Goal: Transaction & Acquisition: Purchase product/service

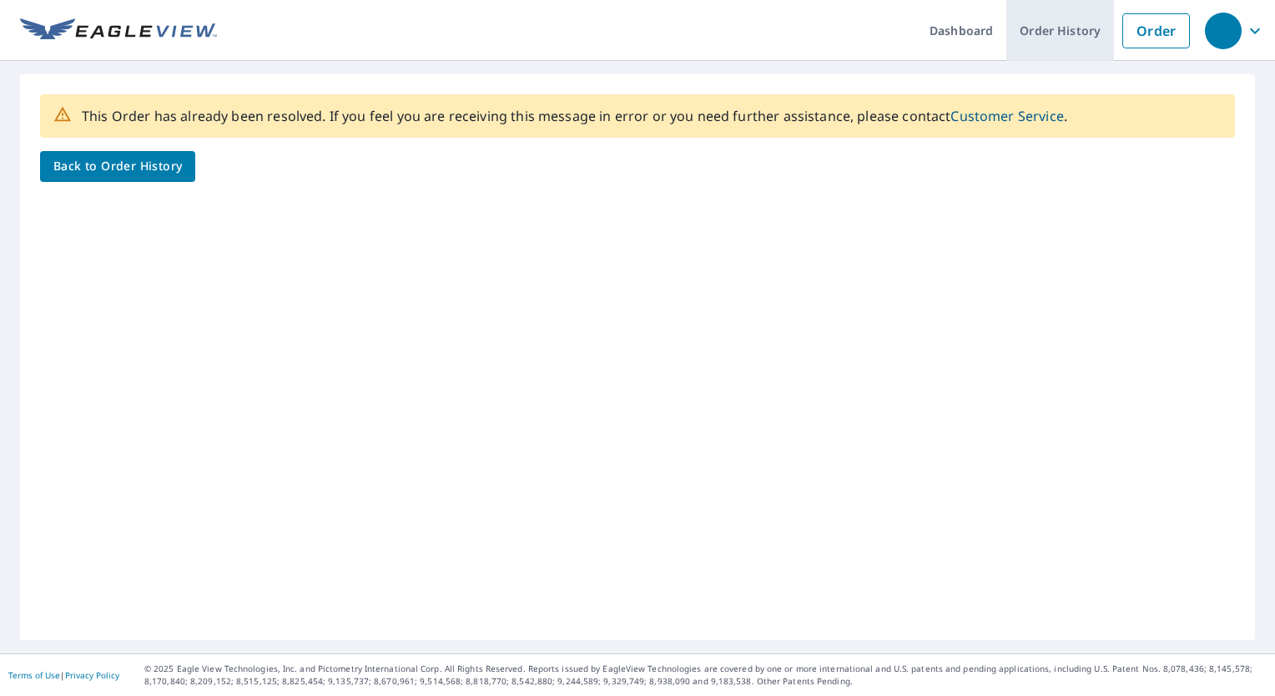
click at [1029, 35] on link "Order History" at bounding box center [1060, 30] width 108 height 61
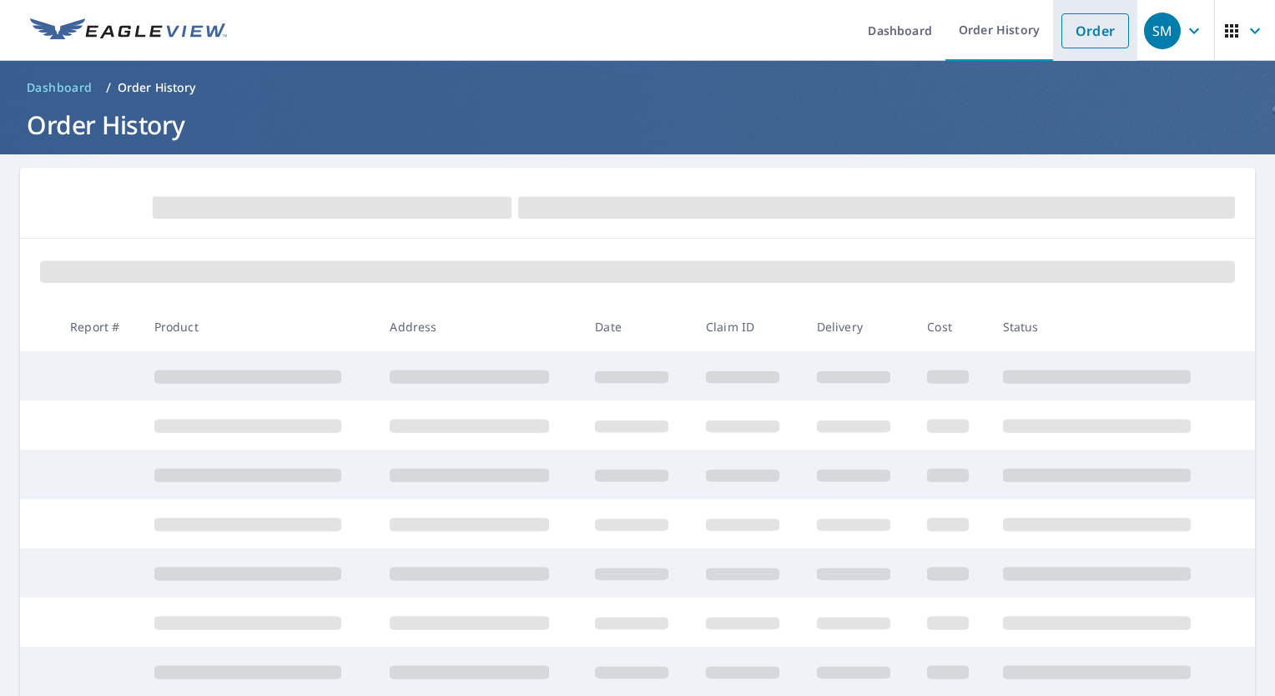
click at [1080, 43] on link "Order" at bounding box center [1095, 30] width 68 height 35
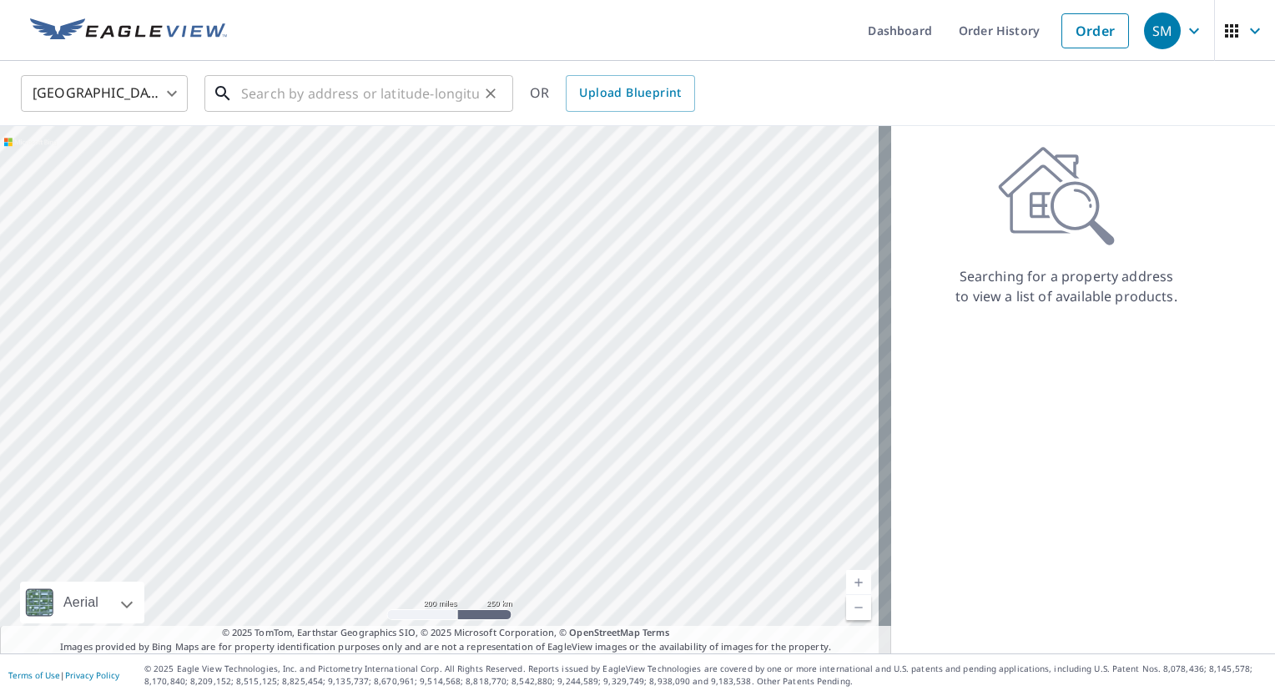
click at [366, 103] on input "text" at bounding box center [360, 93] width 238 height 47
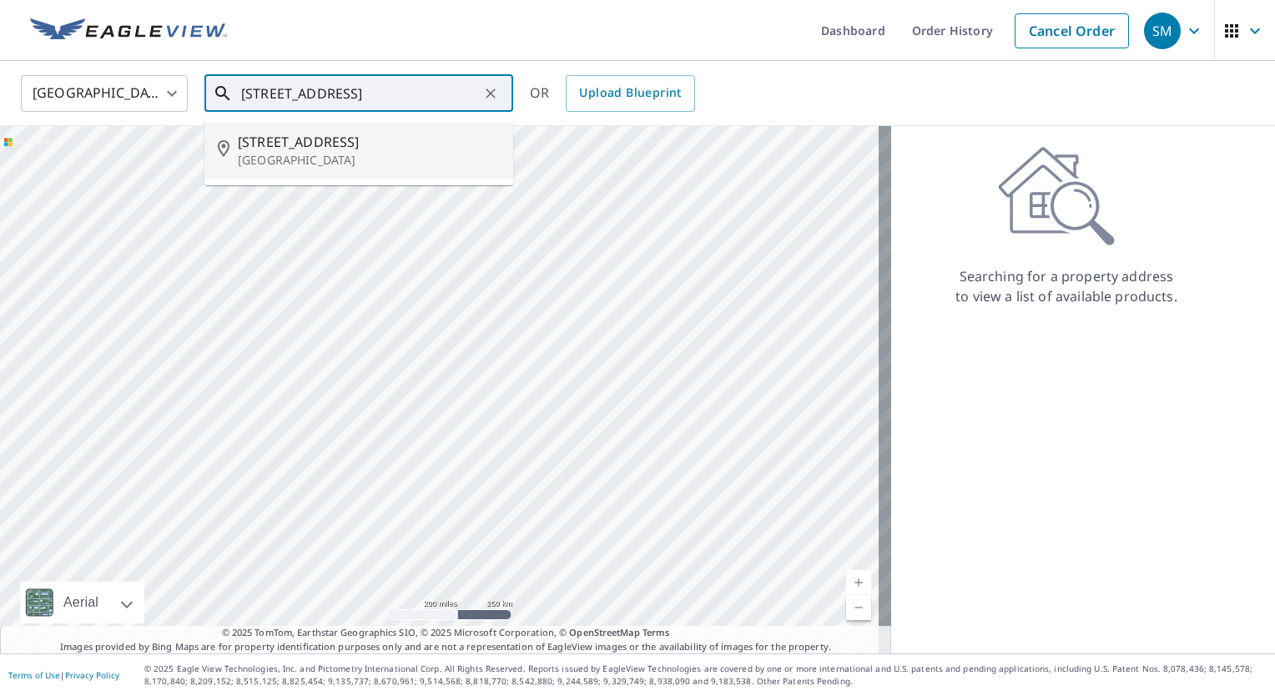
click at [341, 152] on p "[GEOGRAPHIC_DATA]" at bounding box center [369, 160] width 262 height 17
type input "[STREET_ADDRESS]"
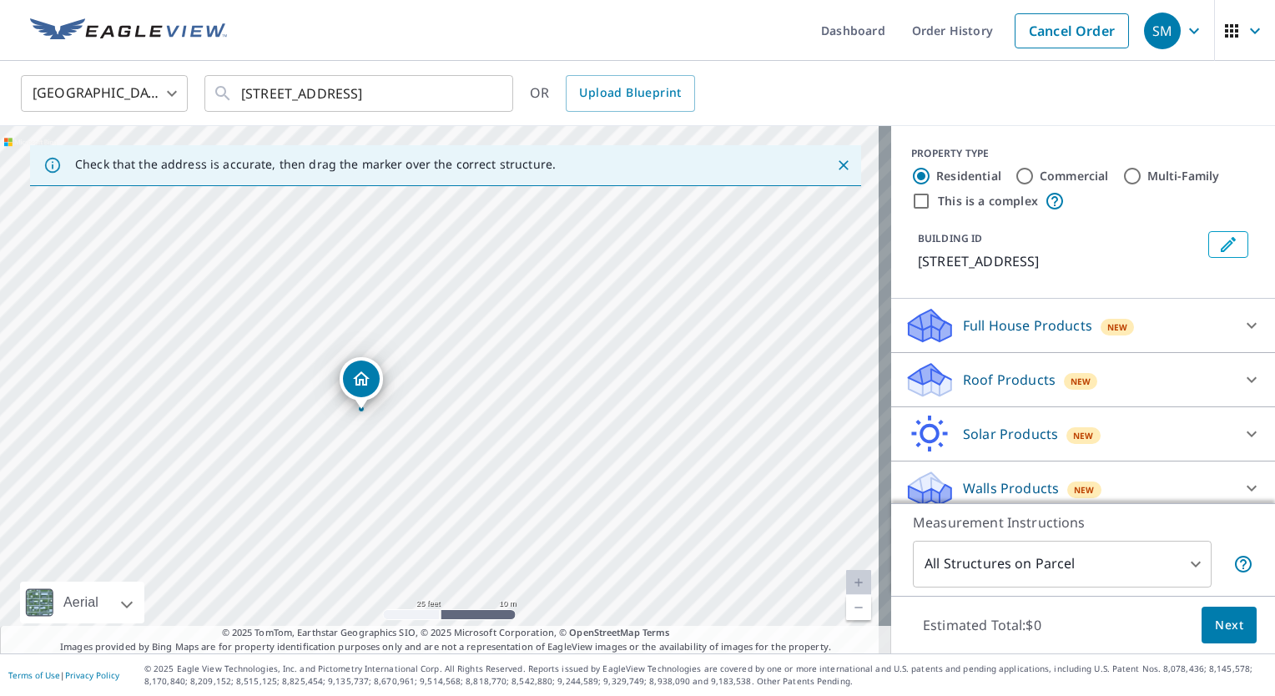
drag, startPoint x: 441, startPoint y: 401, endPoint x: 458, endPoint y: 515, distance: 114.8
click at [458, 515] on div "[STREET_ADDRESS]" at bounding box center [445, 389] width 891 height 527
drag, startPoint x: 627, startPoint y: 489, endPoint x: 617, endPoint y: 572, distance: 83.2
click at [618, 572] on div "[STREET_ADDRESS]" at bounding box center [445, 389] width 891 height 527
drag, startPoint x: 584, startPoint y: 331, endPoint x: 601, endPoint y: 395, distance: 65.6
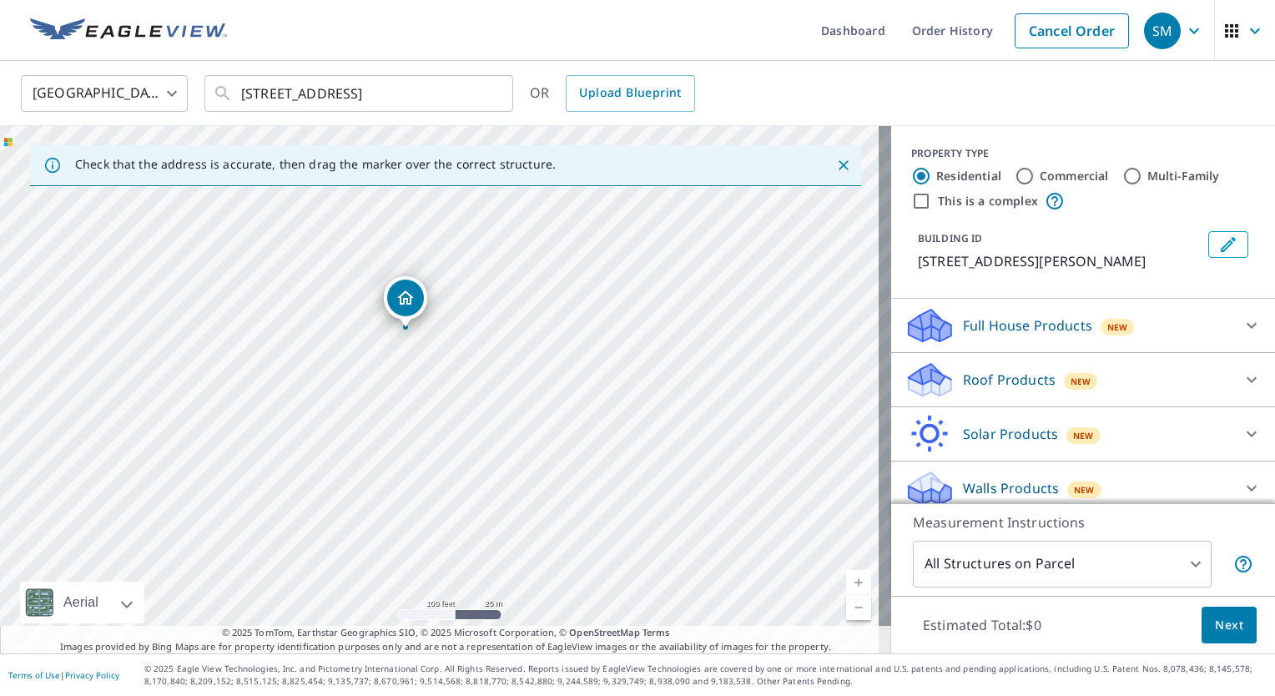
drag, startPoint x: 439, startPoint y: 360, endPoint x: 405, endPoint y: 300, distance: 69.1
drag, startPoint x: 486, startPoint y: 467, endPoint x: 484, endPoint y: 517, distance: 50.1
click at [484, 517] on div "[STREET_ADDRESS]" at bounding box center [445, 389] width 891 height 527
drag, startPoint x: 378, startPoint y: 471, endPoint x: 404, endPoint y: 469, distance: 26.0
click at [1242, 390] on icon at bounding box center [1252, 380] width 20 height 20
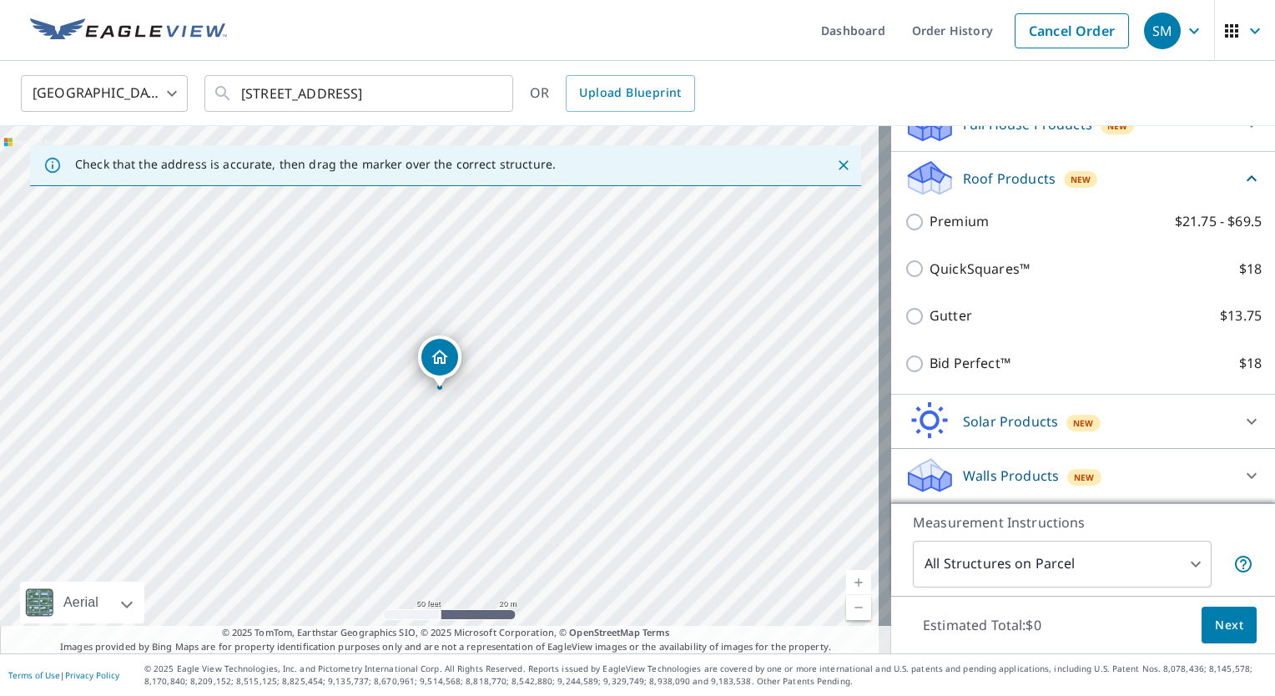
scroll to position [219, 0]
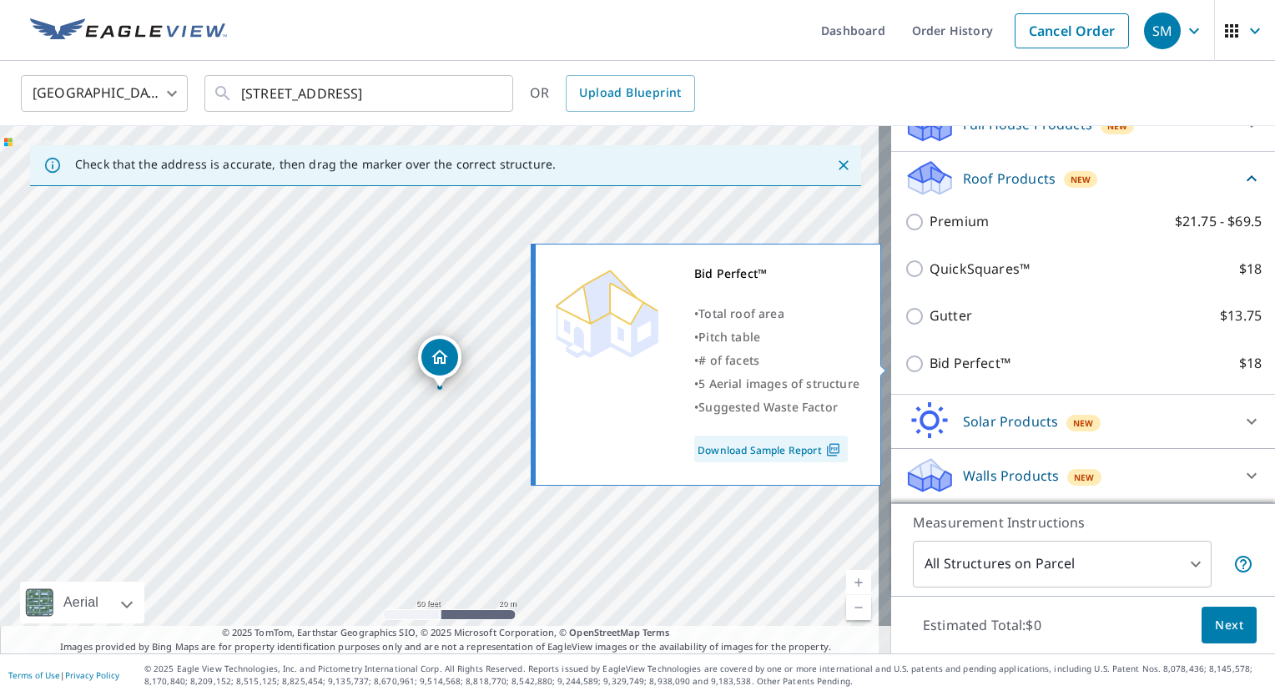
click at [909, 369] on input "Bid Perfect™ $18" at bounding box center [916, 364] width 25 height 20
checkbox input "true"
type input "1"
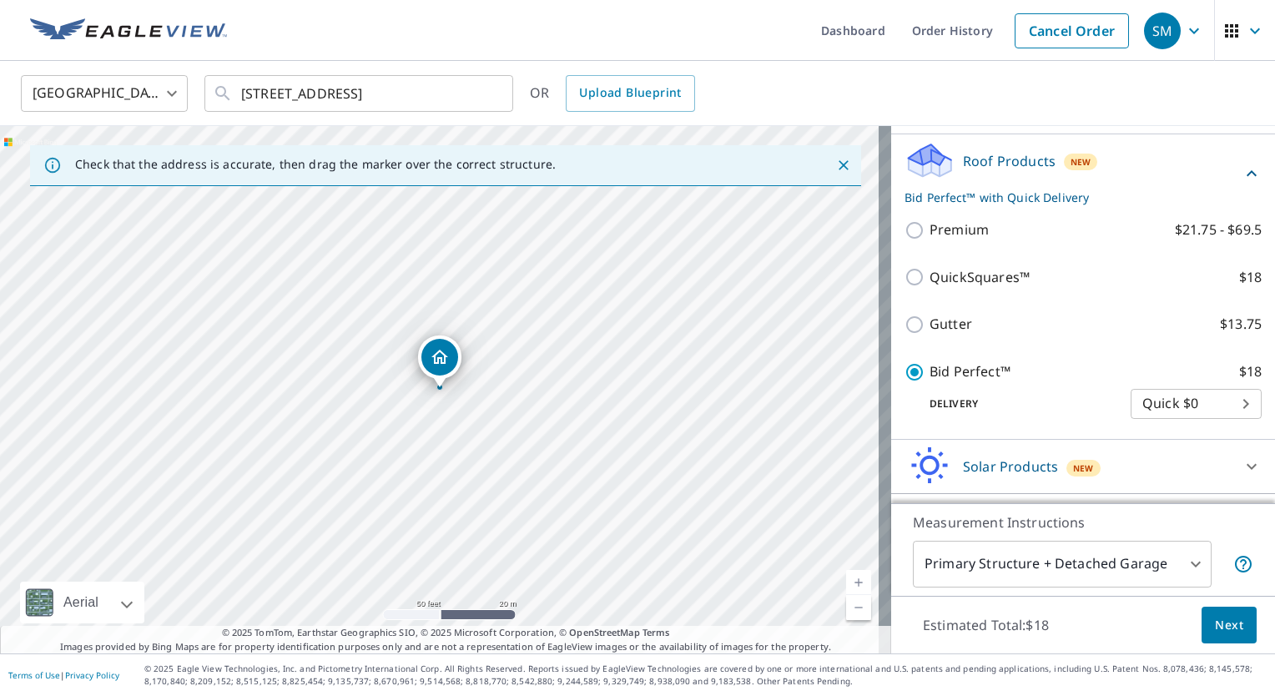
click at [1222, 624] on span "Next" at bounding box center [1229, 625] width 28 height 21
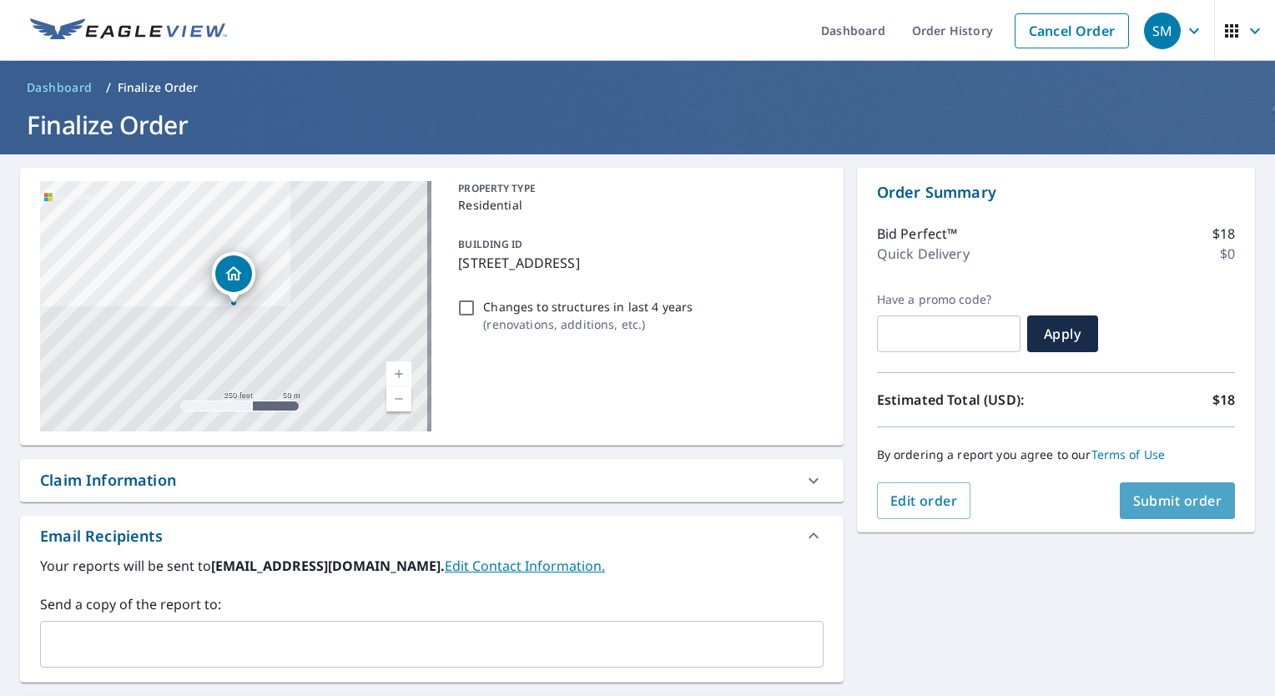
click at [1195, 492] on span "Submit order" at bounding box center [1177, 500] width 89 height 18
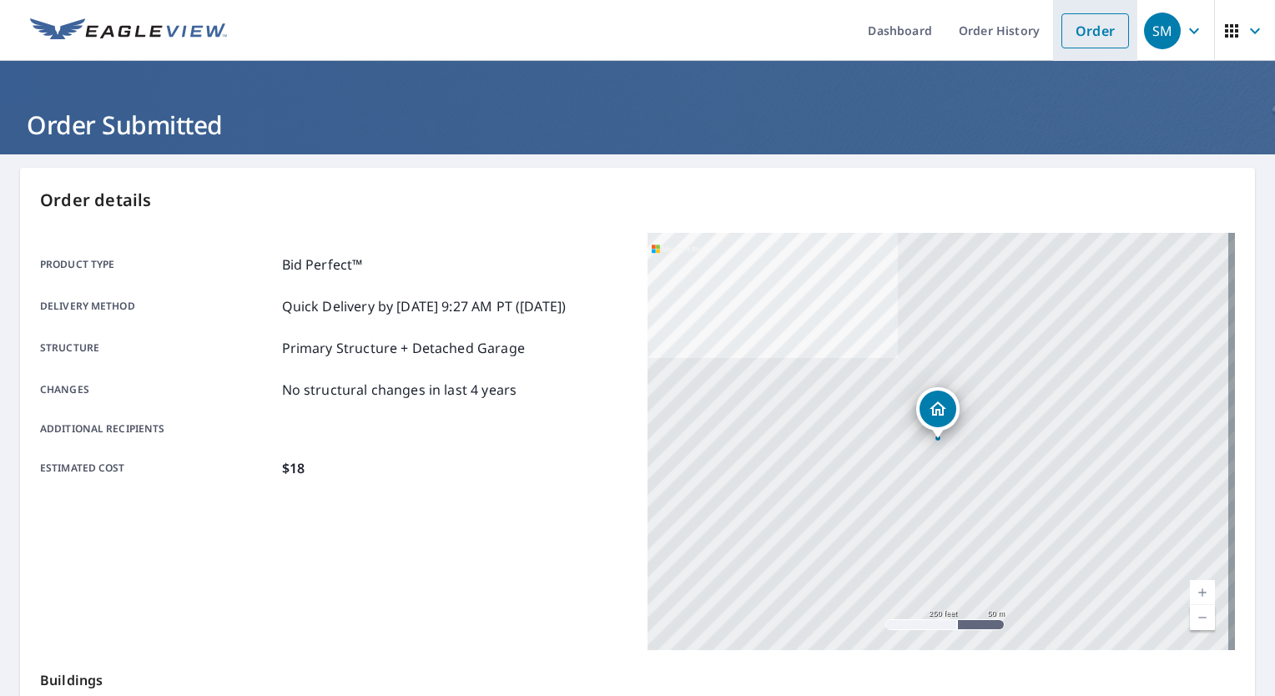
click at [1089, 44] on link "Order" at bounding box center [1095, 30] width 68 height 35
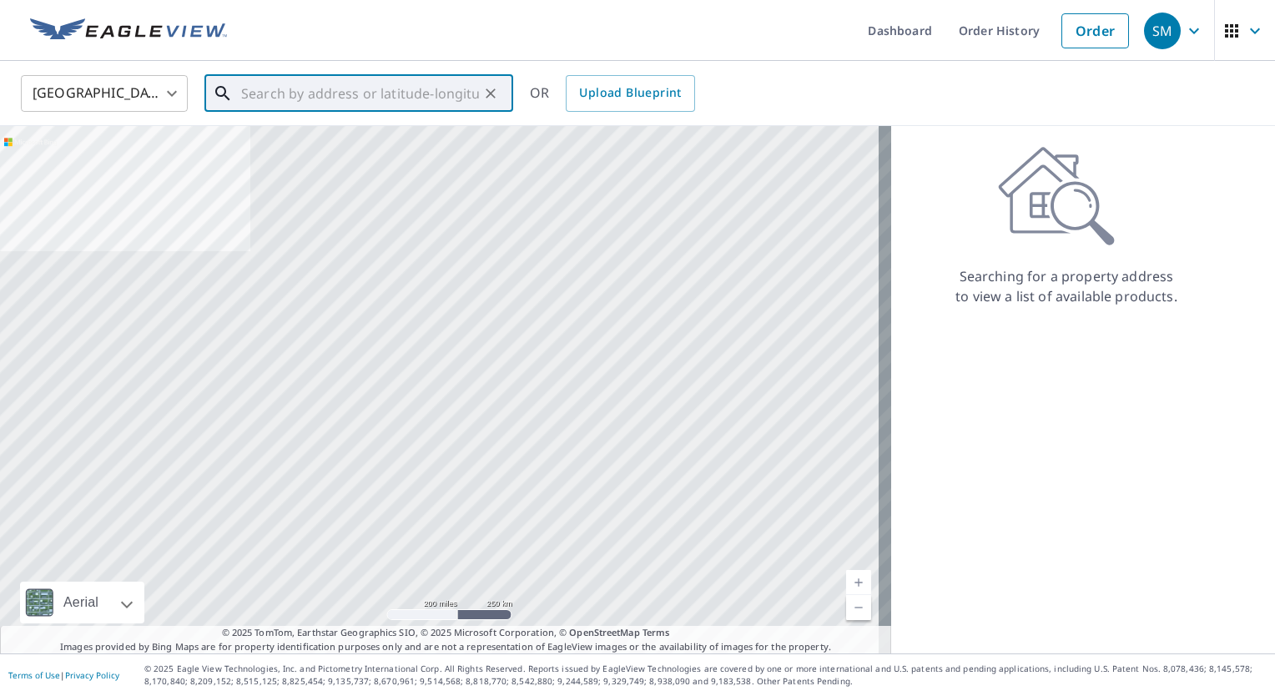
click at [410, 82] on input "text" at bounding box center [360, 93] width 238 height 47
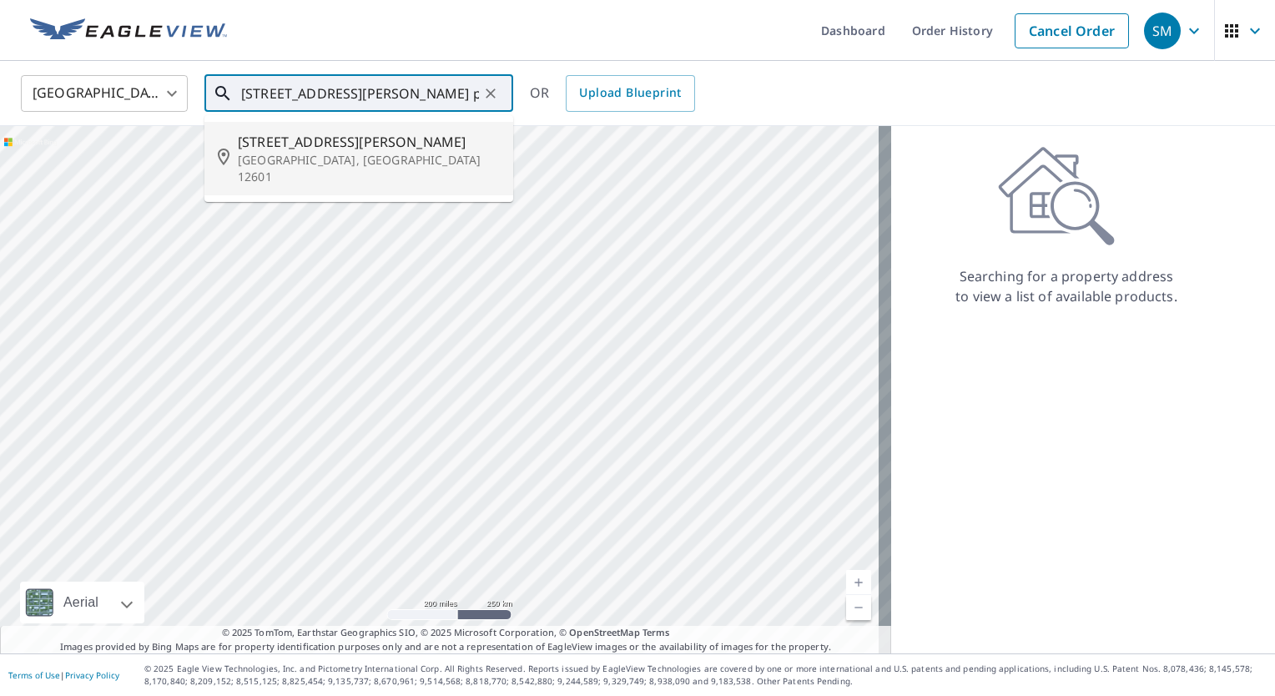
click at [415, 149] on span "[STREET_ADDRESS][PERSON_NAME]" at bounding box center [369, 142] width 262 height 20
type input "[STREET_ADDRESS][PERSON_NAME]"
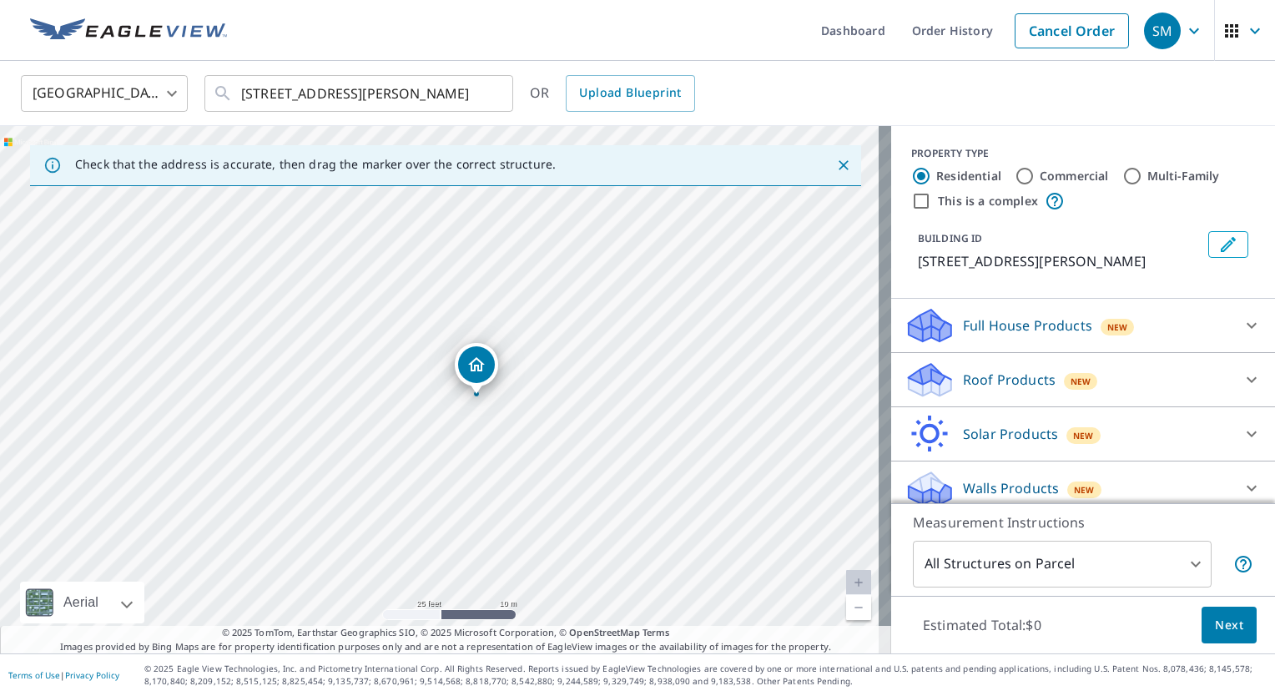
drag, startPoint x: 442, startPoint y: 356, endPoint x: 479, endPoint y: 363, distance: 37.3
drag, startPoint x: 439, startPoint y: 363, endPoint x: 430, endPoint y: 362, distance: 9.2
drag, startPoint x: 441, startPoint y: 362, endPoint x: 403, endPoint y: 340, distance: 43.4
drag, startPoint x: 428, startPoint y: 365, endPoint x: 461, endPoint y: 383, distance: 37.4
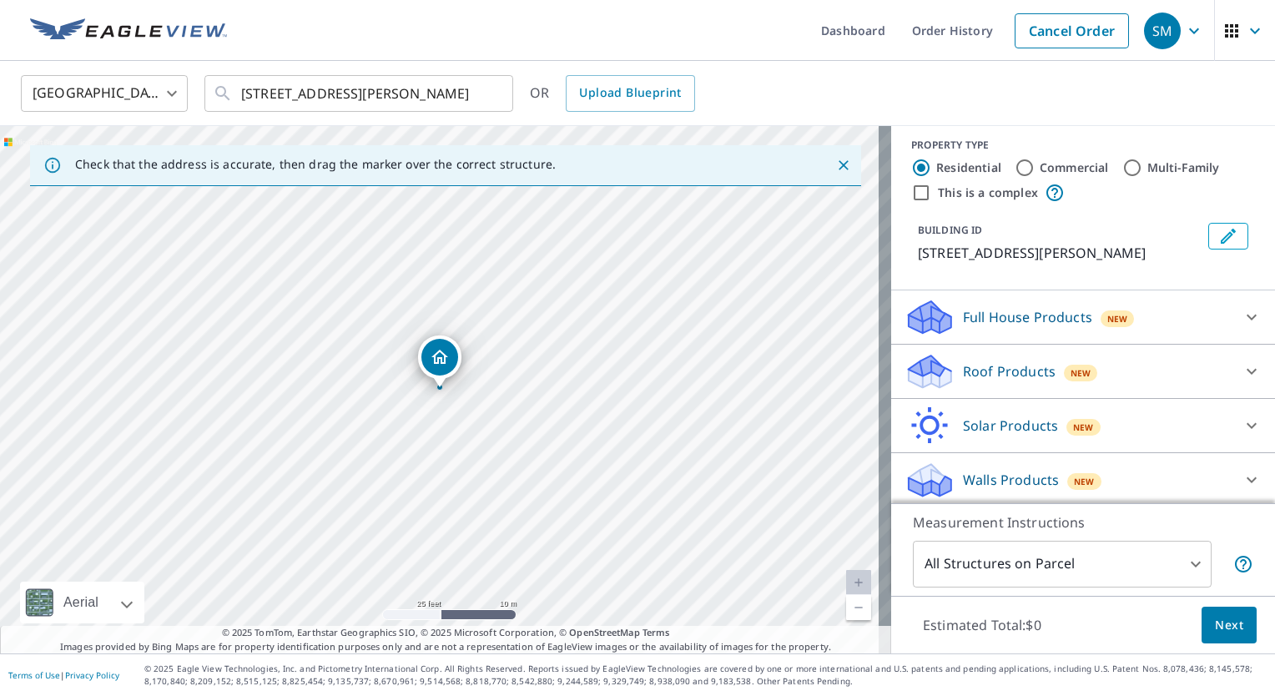
scroll to position [11, 0]
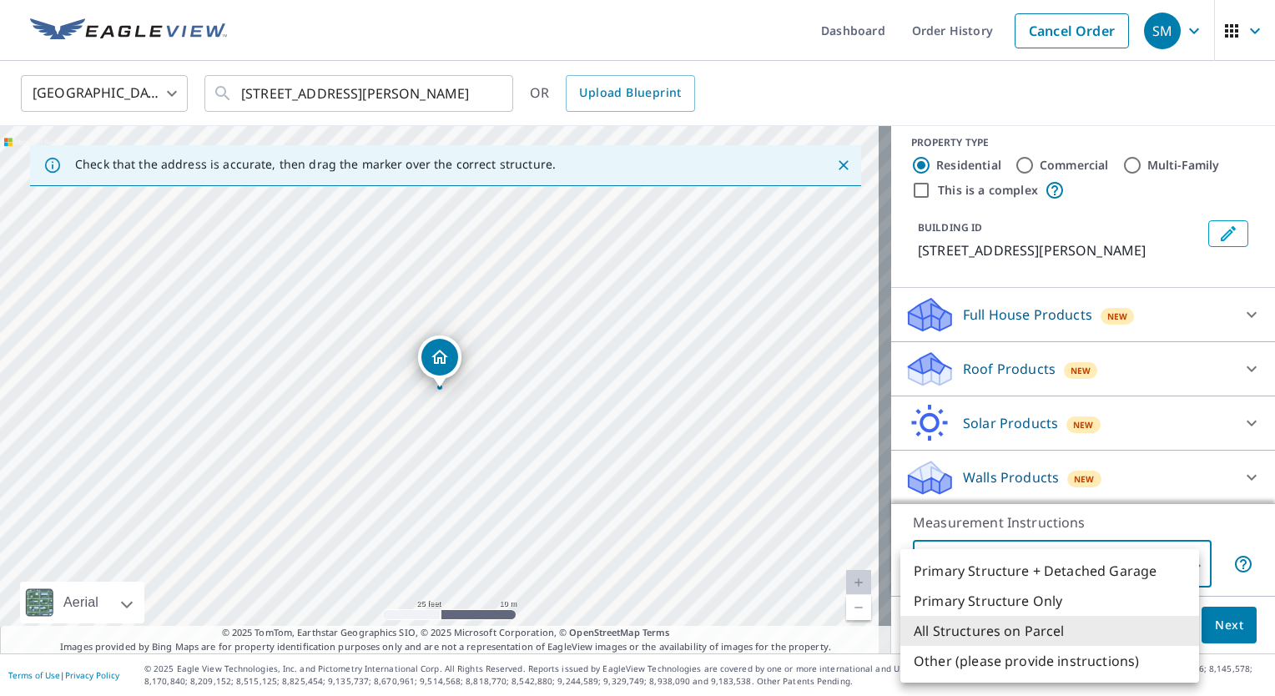
click at [1179, 561] on body "SM SM Dashboard Order History Cancel Order SM [GEOGRAPHIC_DATA] [GEOGRAPHIC_DAT…" at bounding box center [637, 348] width 1275 height 696
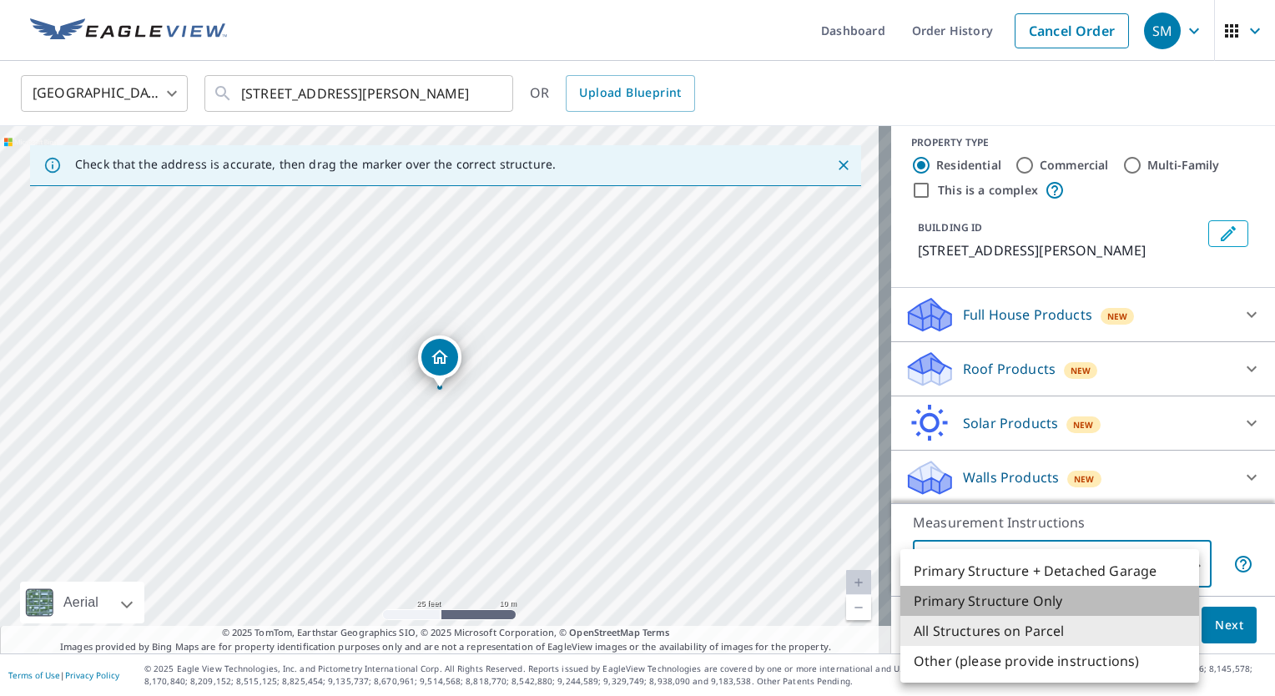
click at [1132, 602] on li "Primary Structure Only" at bounding box center [1049, 601] width 299 height 30
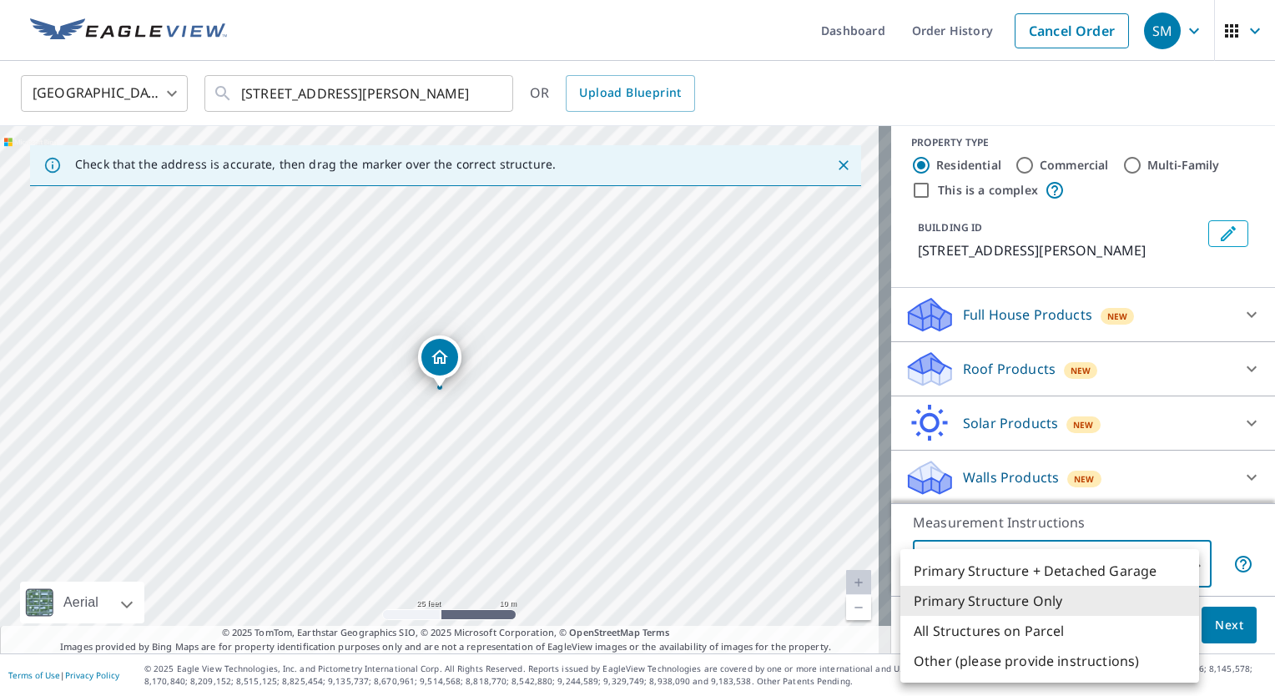
click at [1177, 567] on body "SM SM Dashboard Order History Cancel Order SM [GEOGRAPHIC_DATA] [GEOGRAPHIC_DAT…" at bounding box center [637, 348] width 1275 height 696
click at [1118, 564] on li "Primary Structure + Detached Garage" at bounding box center [1049, 571] width 299 height 30
type input "1"
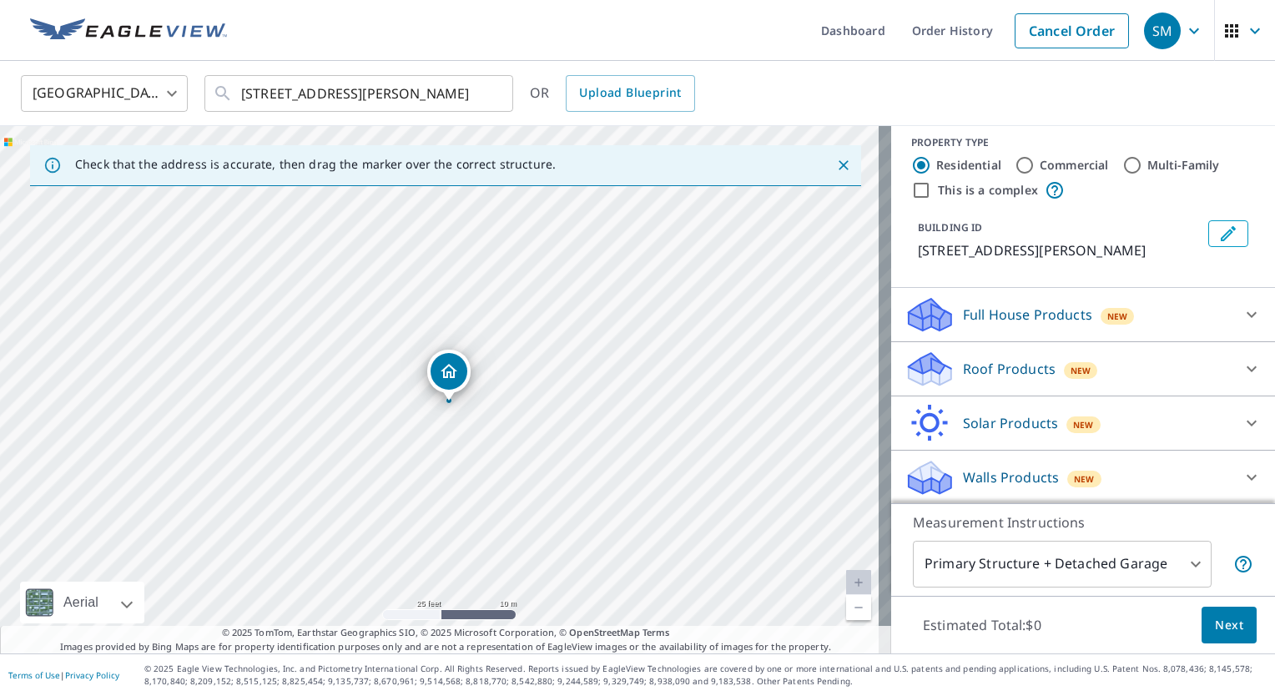
drag, startPoint x: 439, startPoint y: 375, endPoint x: 471, endPoint y: 332, distance: 53.6
click at [487, 313] on div "Loading address" at bounding box center [445, 389] width 891 height 527
drag, startPoint x: 437, startPoint y: 363, endPoint x: 414, endPoint y: 391, distance: 36.8
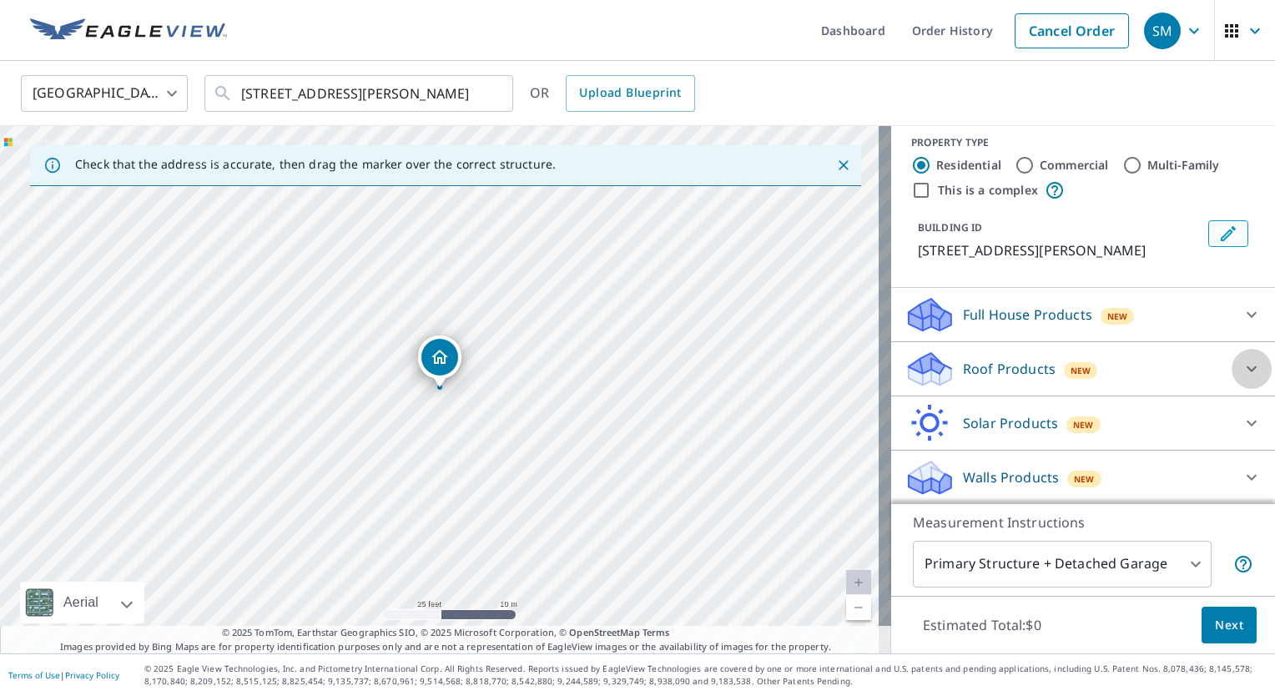
click at [1242, 368] on icon at bounding box center [1252, 369] width 20 height 20
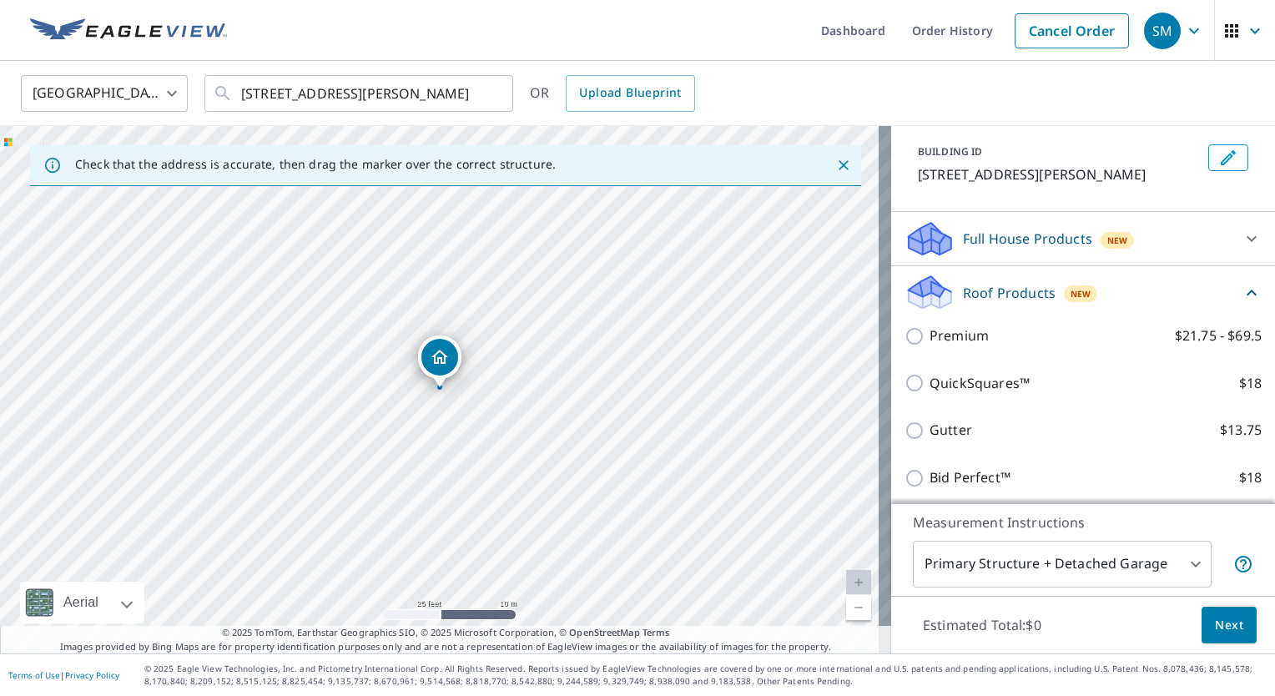
scroll to position [199, 0]
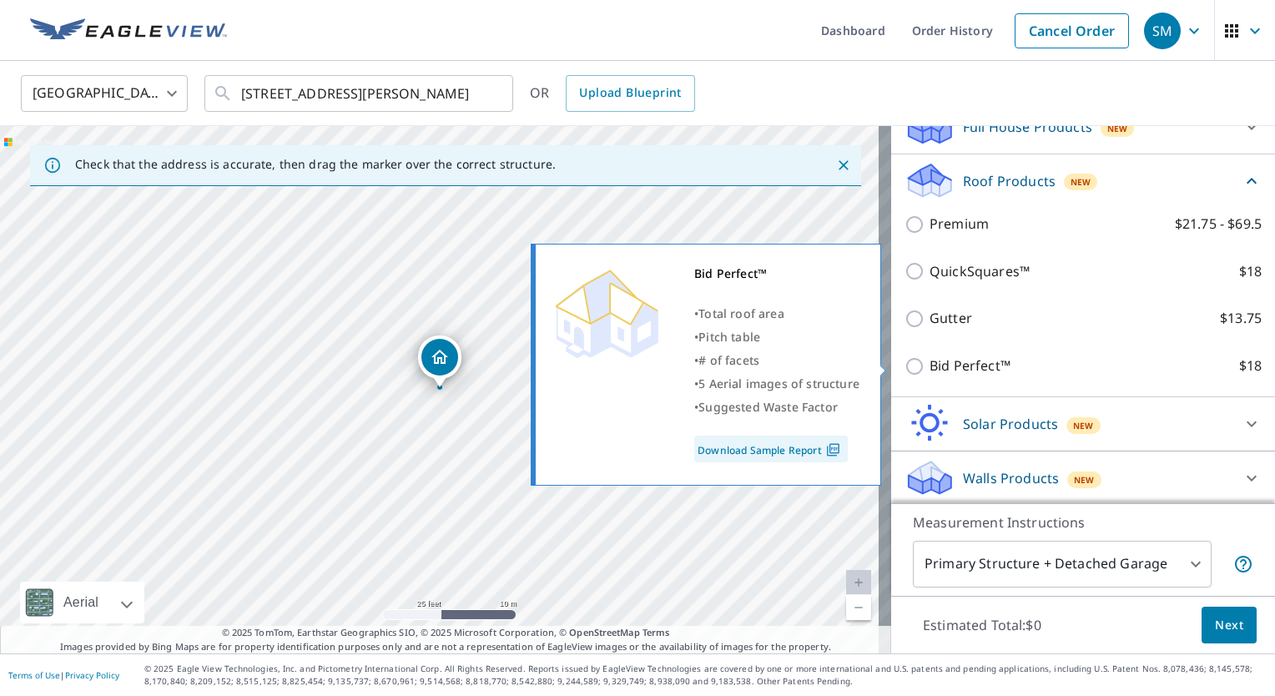
click at [904, 363] on input "Bid Perfect™ $18" at bounding box center [916, 366] width 25 height 20
checkbox input "true"
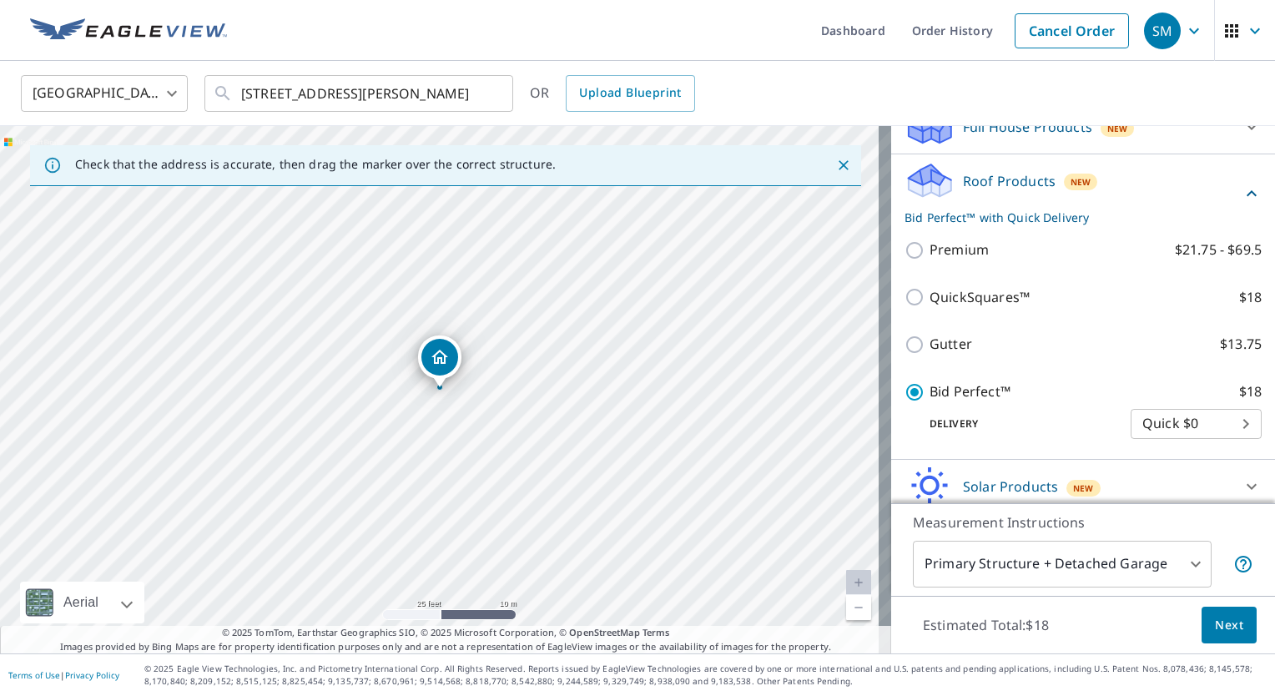
click at [1215, 626] on span "Next" at bounding box center [1229, 625] width 28 height 21
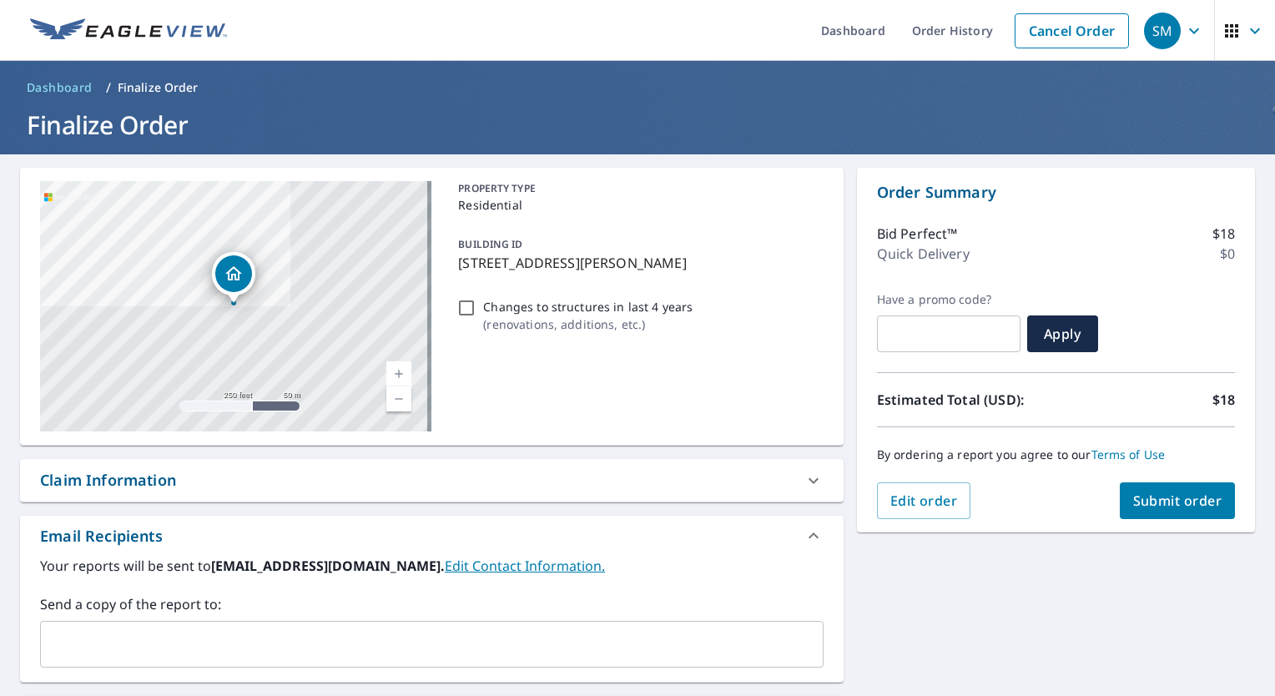
click at [1171, 505] on span "Submit order" at bounding box center [1177, 500] width 89 height 18
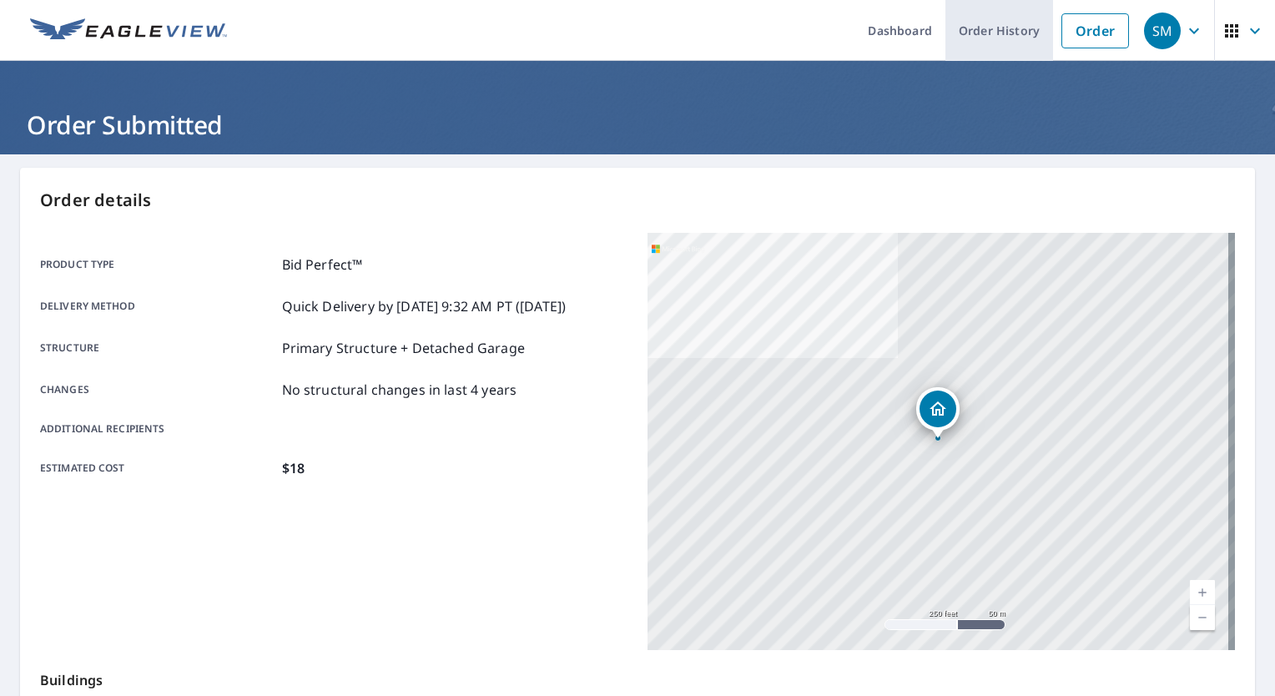
click at [1008, 35] on link "Order History" at bounding box center [999, 30] width 108 height 61
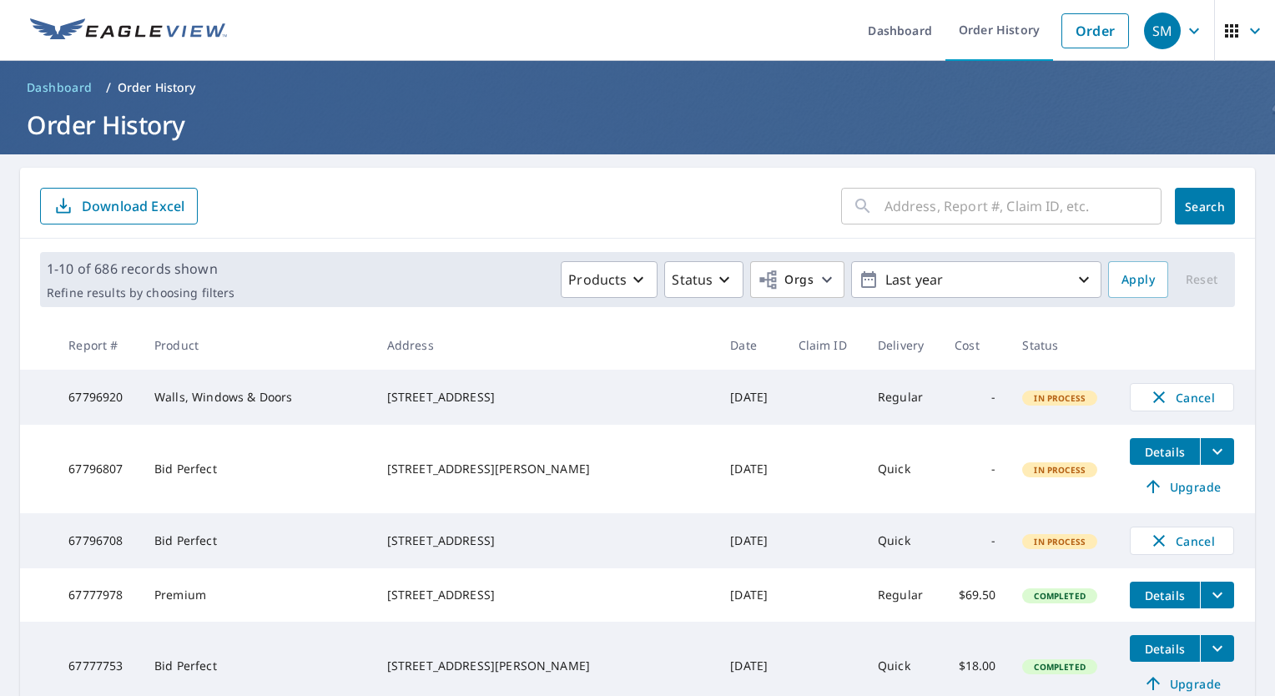
click at [1184, 35] on icon "button" at bounding box center [1194, 31] width 20 height 20
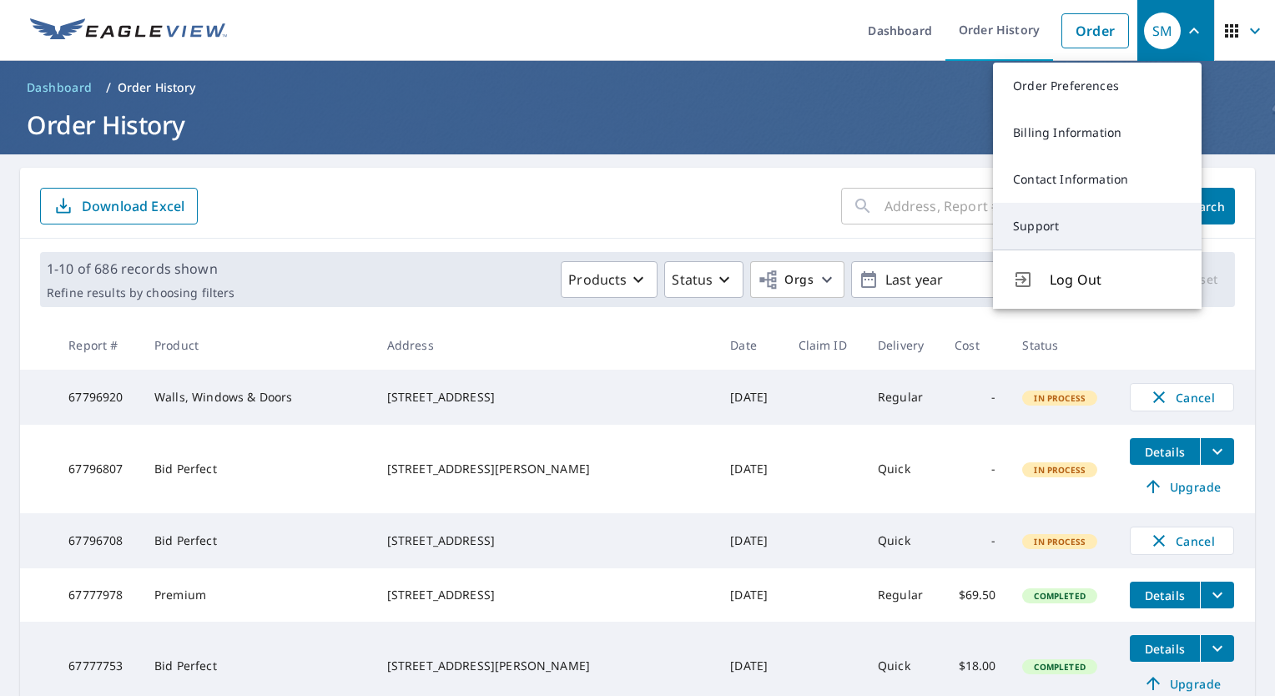
click at [1061, 229] on link "Support" at bounding box center [1097, 226] width 209 height 47
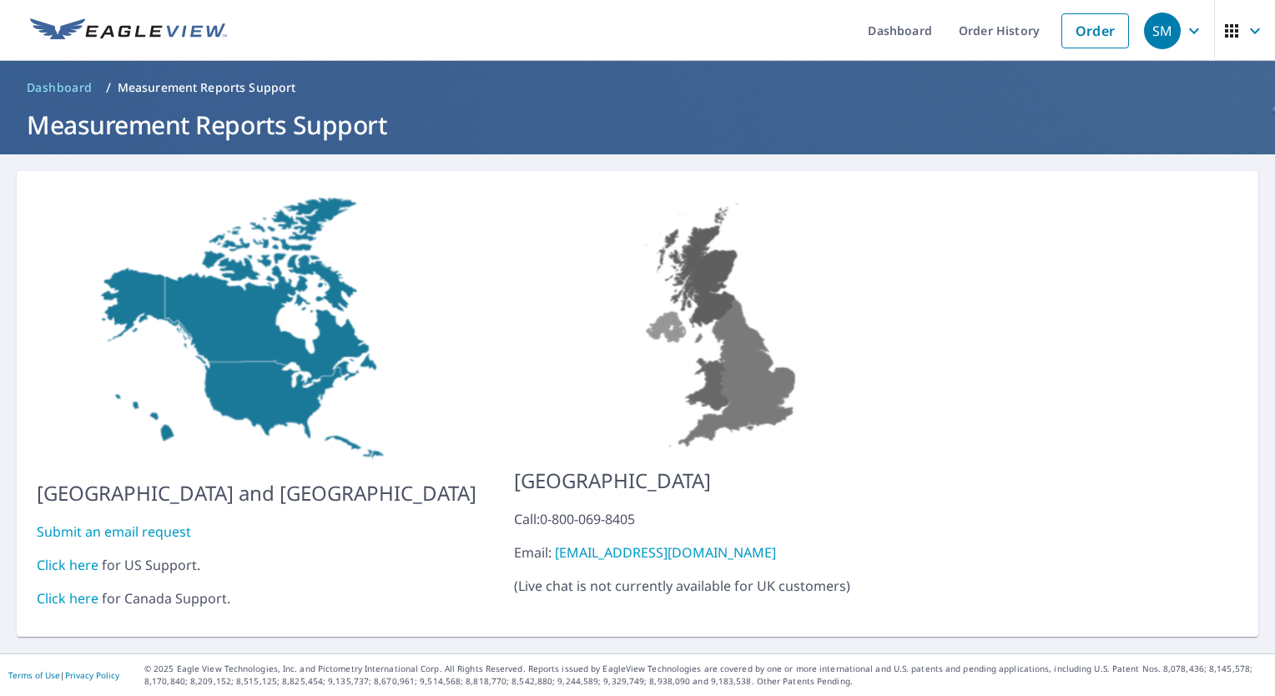
click at [75, 556] on link "Click here" at bounding box center [68, 565] width 62 height 18
click at [1011, 28] on link "Order History" at bounding box center [999, 30] width 108 height 61
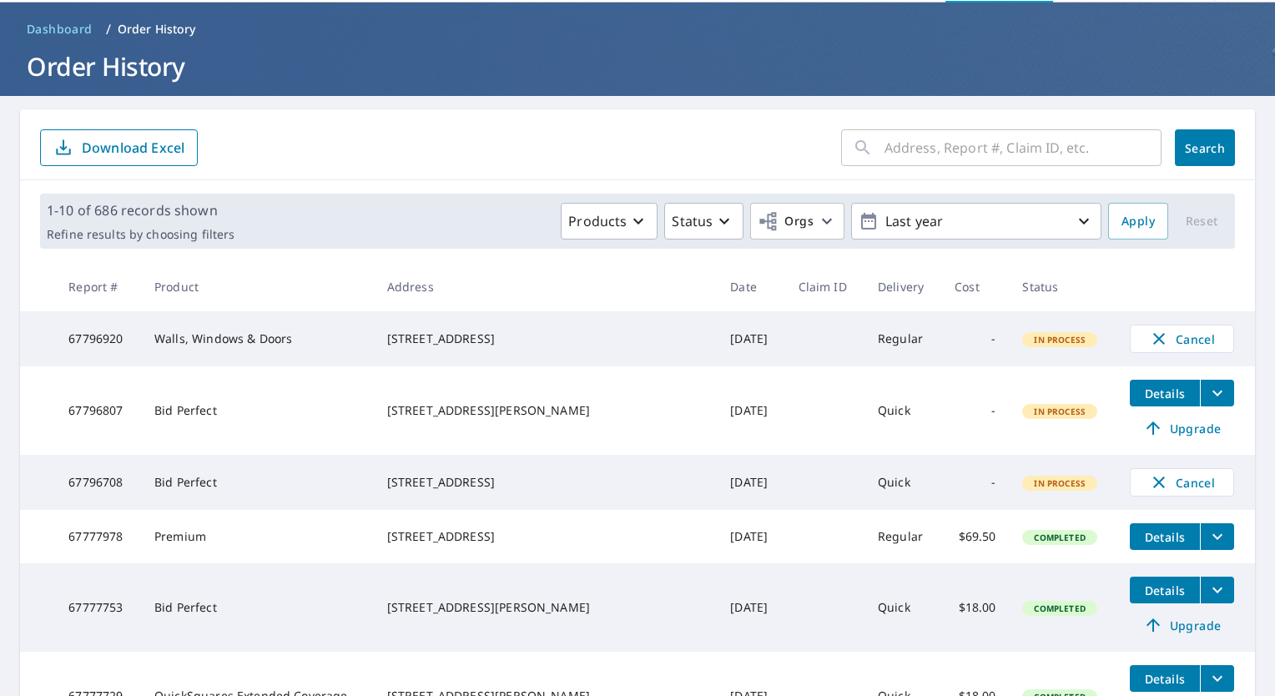
scroll to position [83, 0]
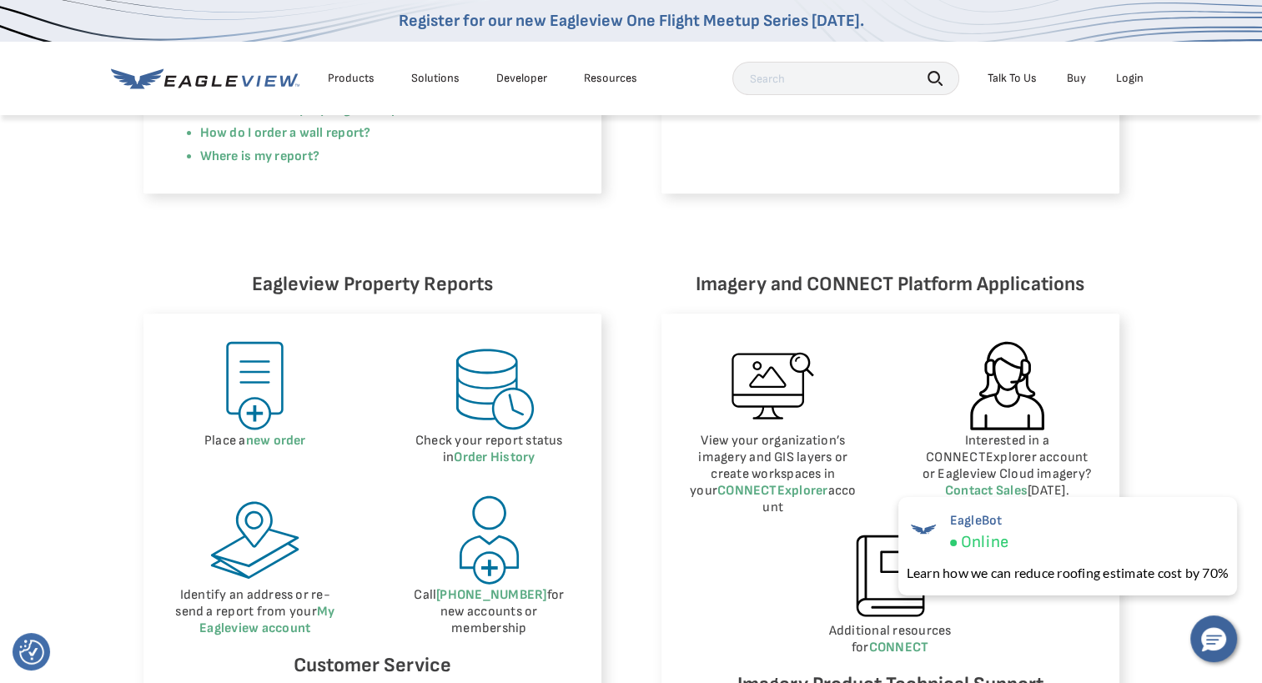
scroll to position [501, 0]
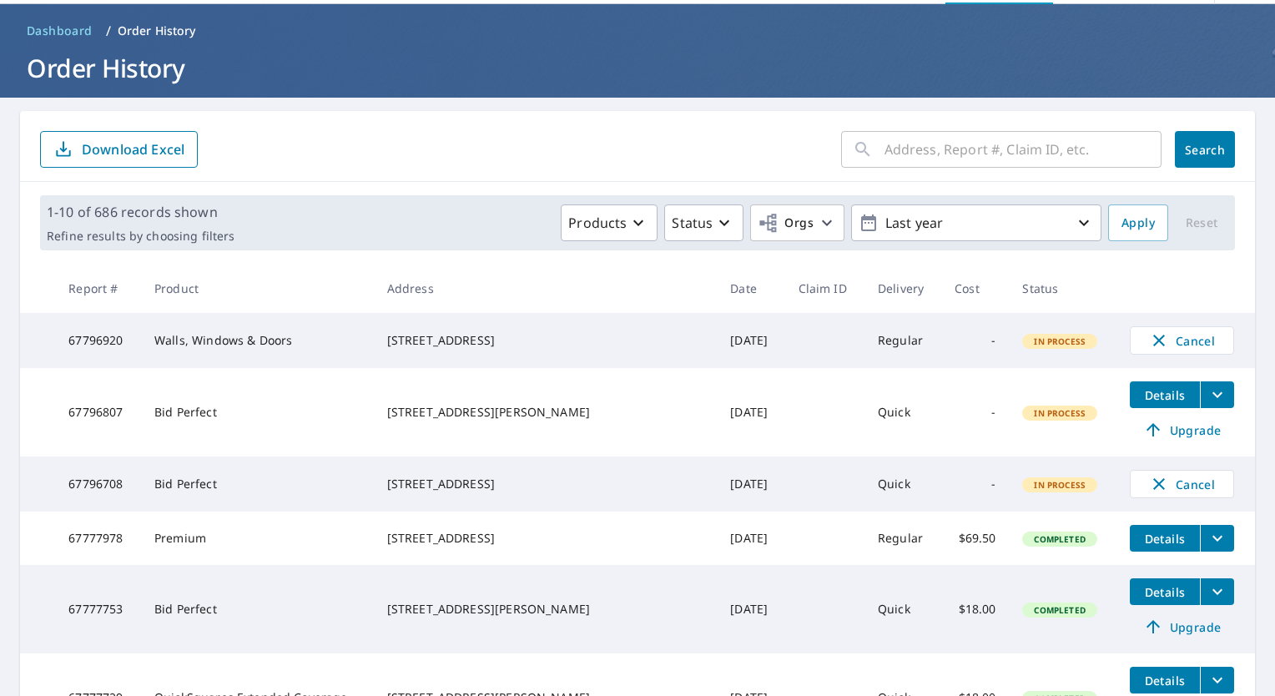
scroll to position [83, 0]
